Goal: Check status

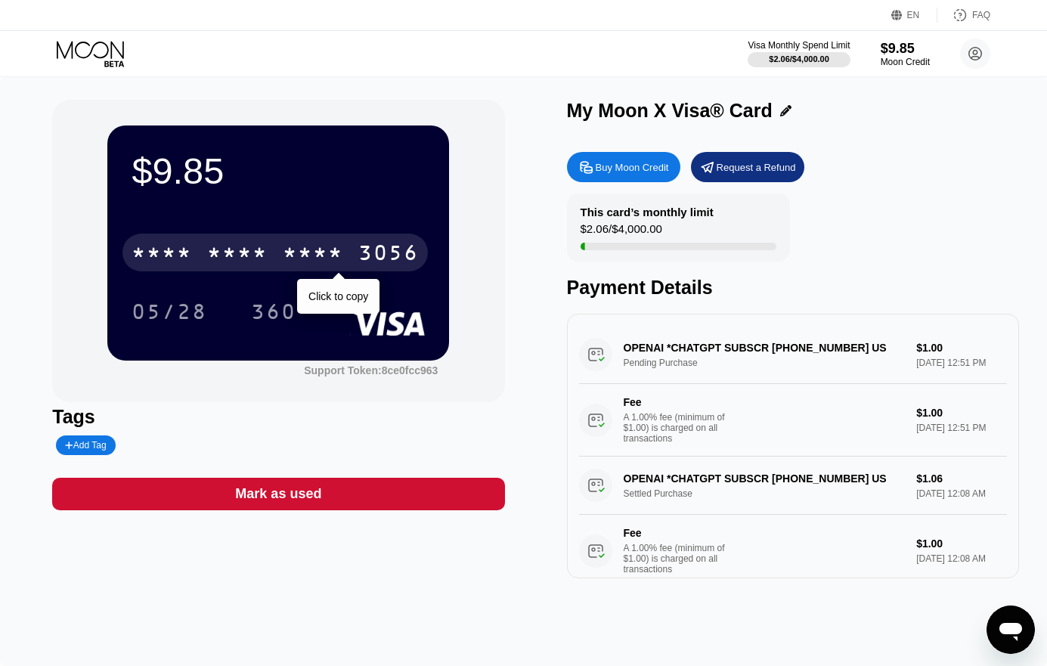
click at [229, 257] on div "* * * *" at bounding box center [237, 255] width 60 height 24
